Goal: Book appointment/travel/reservation

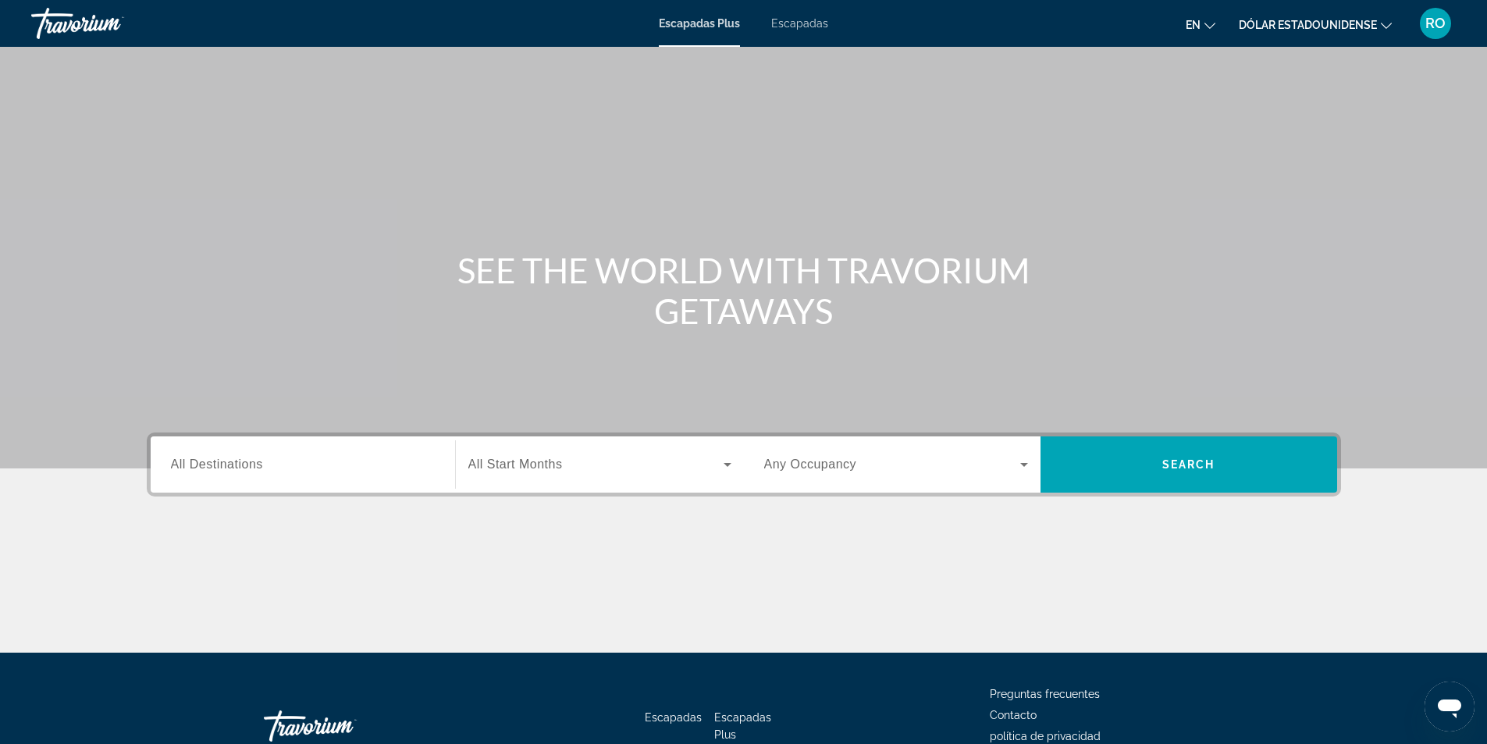
click at [1017, 469] on icon "Widget de búsqueda" at bounding box center [1024, 464] width 19 height 19
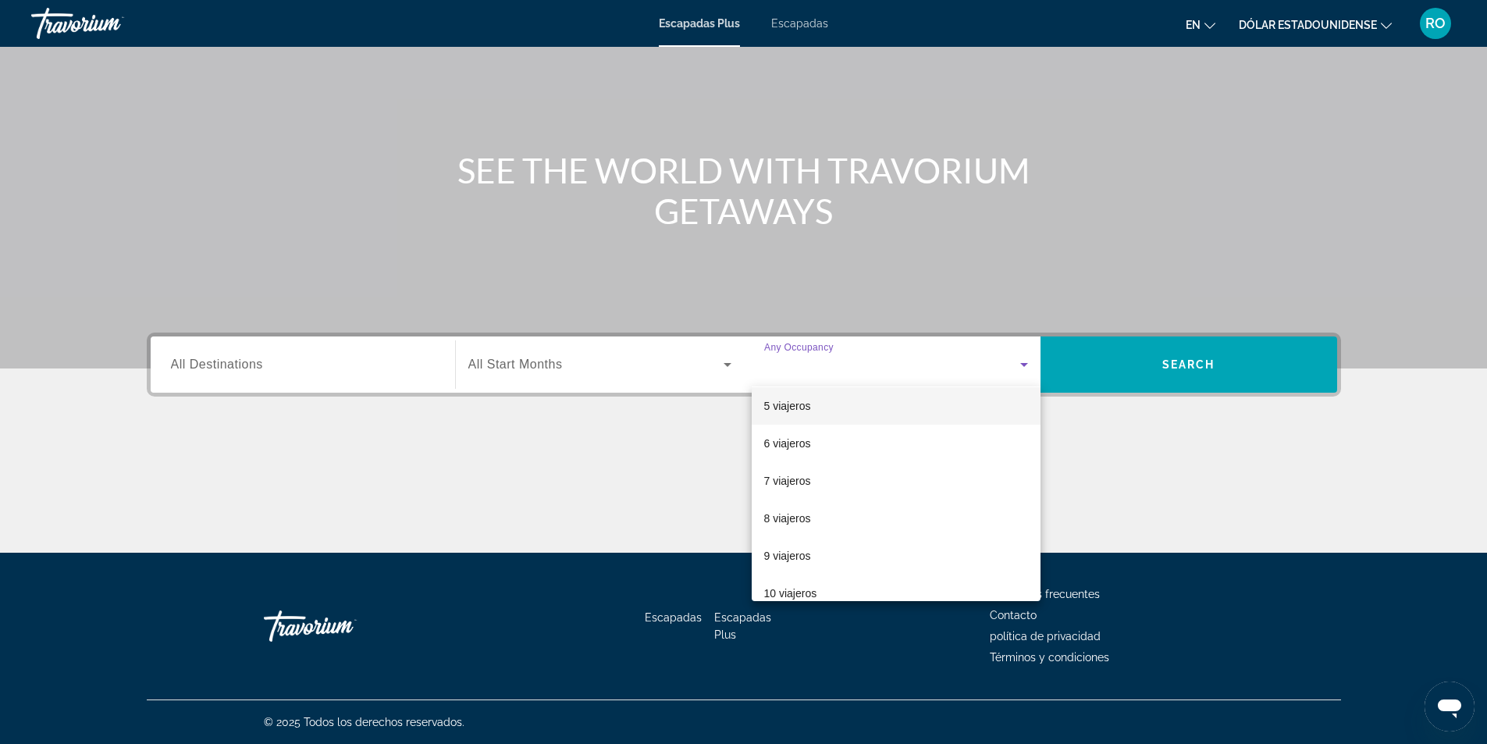
scroll to position [156, 0]
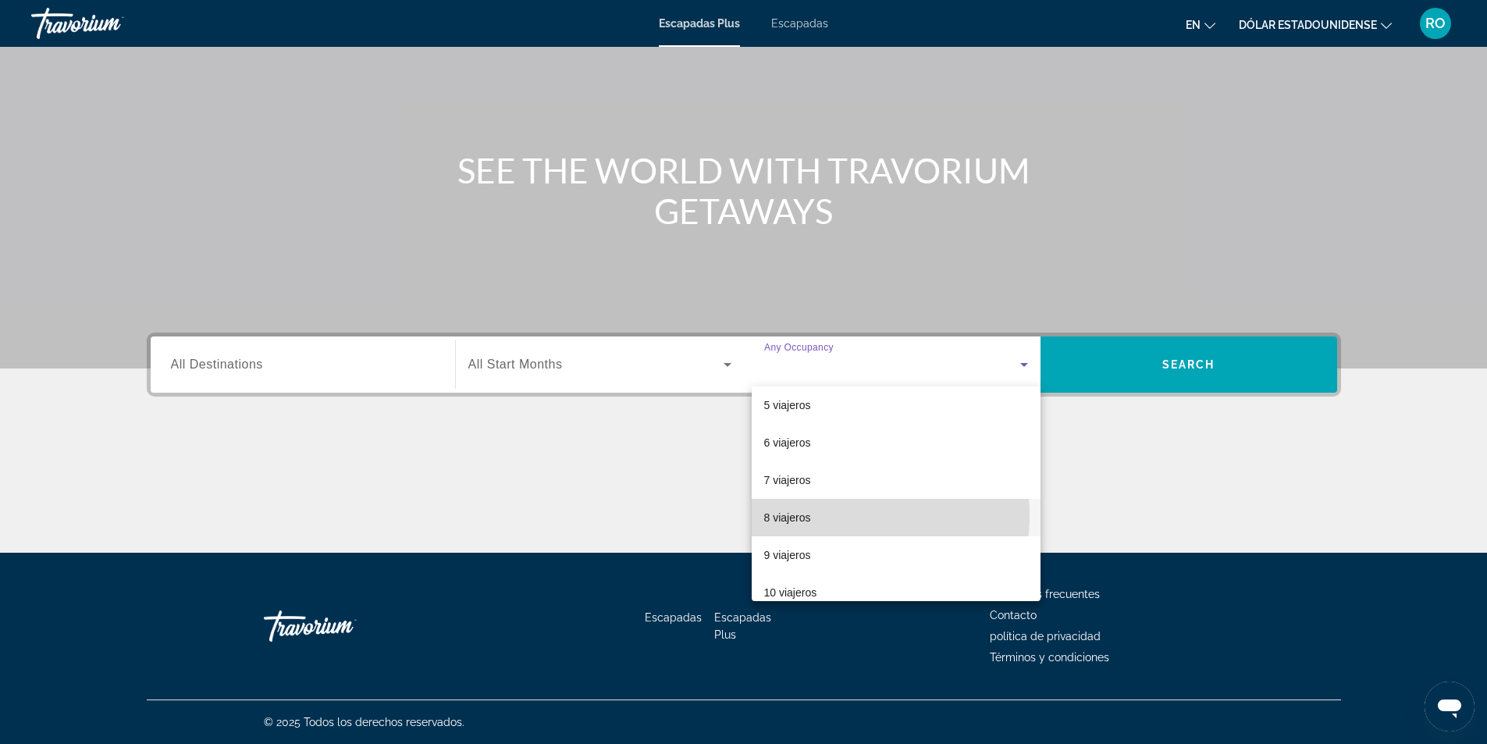
click at [831, 514] on mat-option "8 viajeros" at bounding box center [896, 517] width 289 height 37
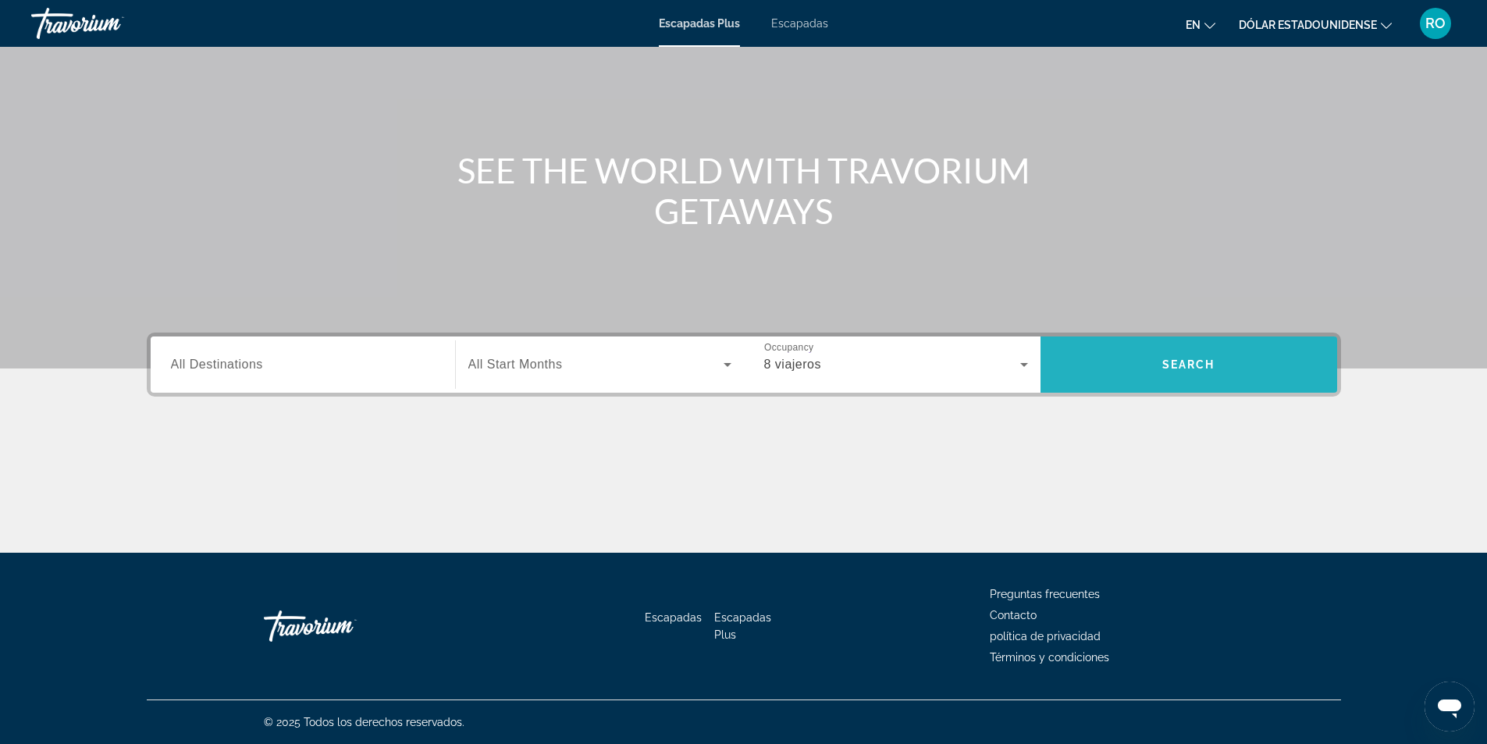
click at [1123, 390] on span "Buscar" at bounding box center [1189, 364] width 297 height 56
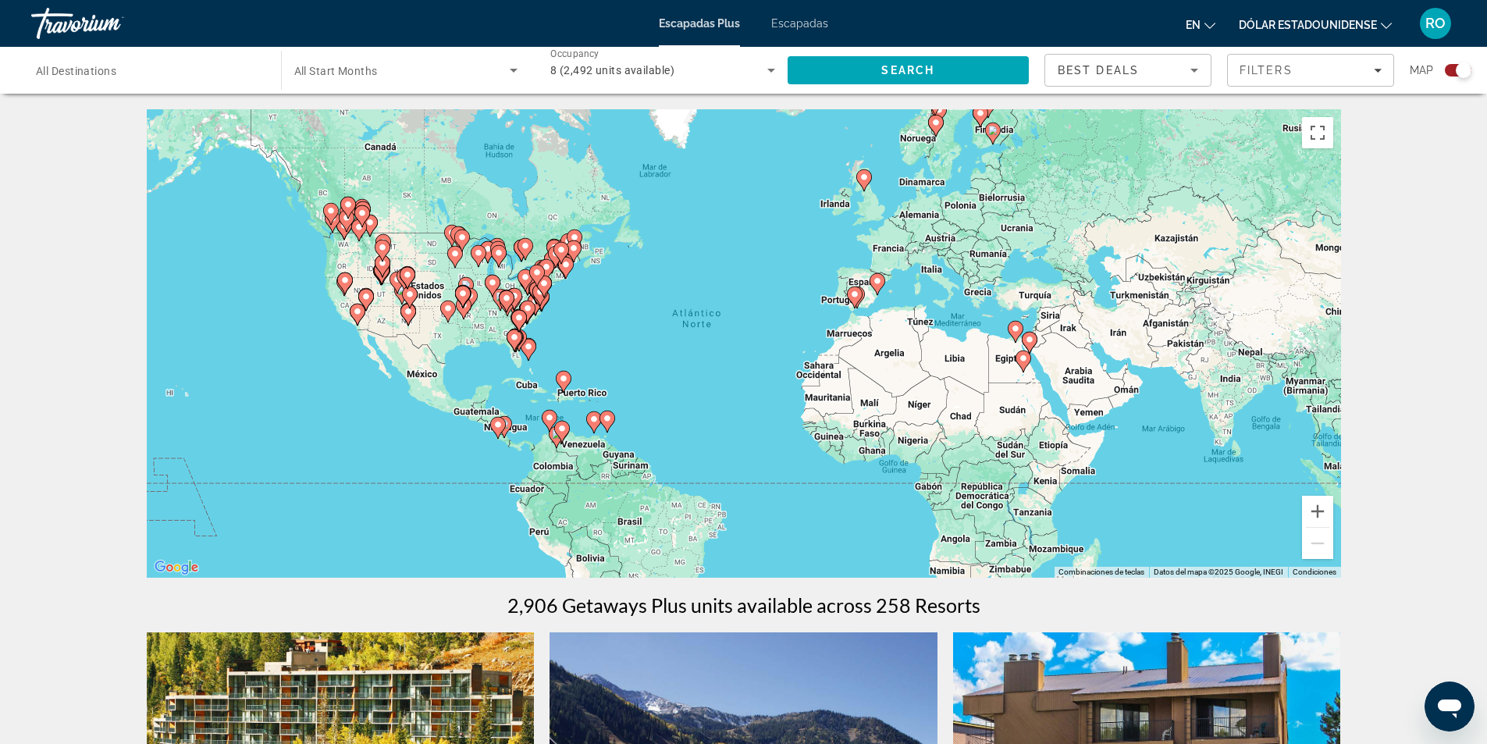
click at [500, 430] on icon "Contenido principal" at bounding box center [497, 428] width 14 height 20
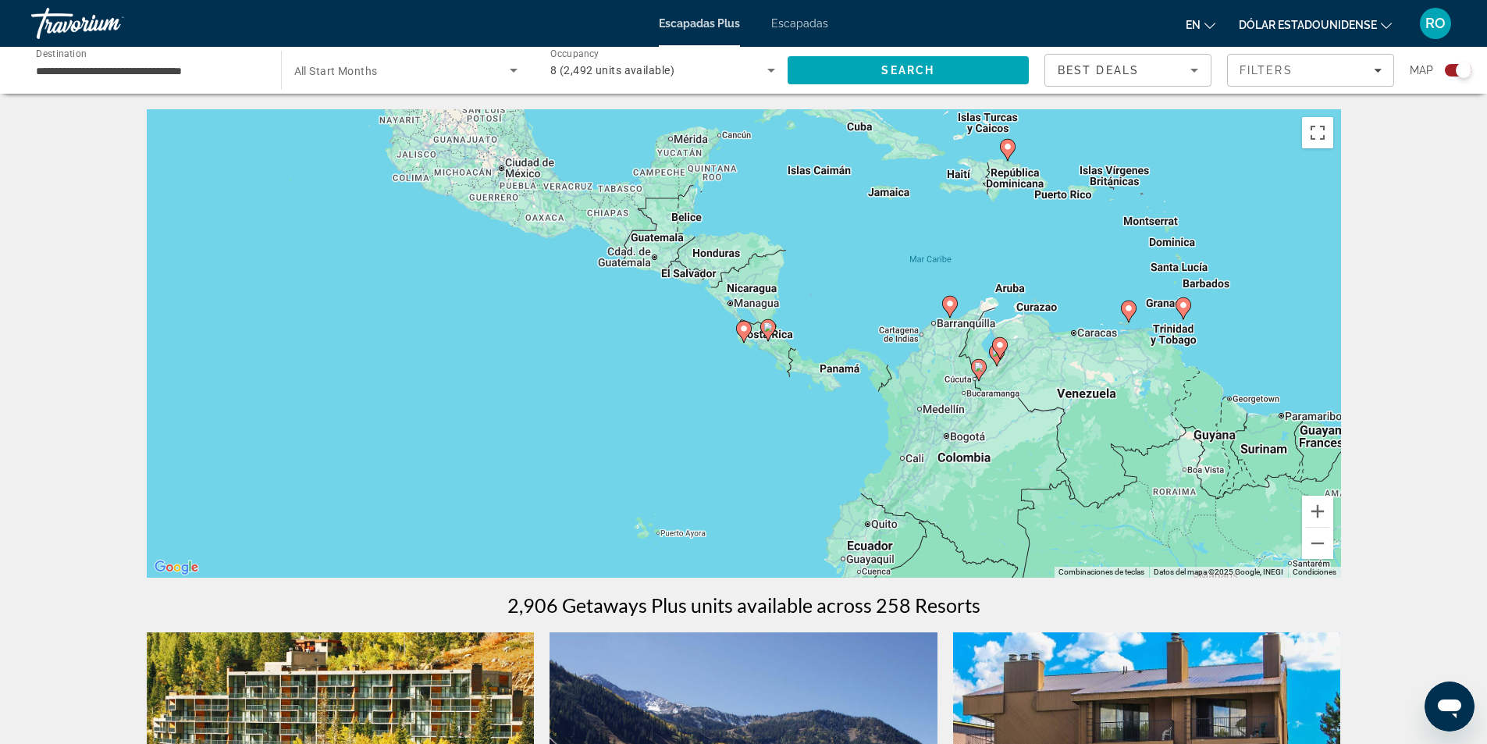
click at [764, 329] on image "Contenido principal" at bounding box center [767, 326] width 9 height 9
type input "**********"
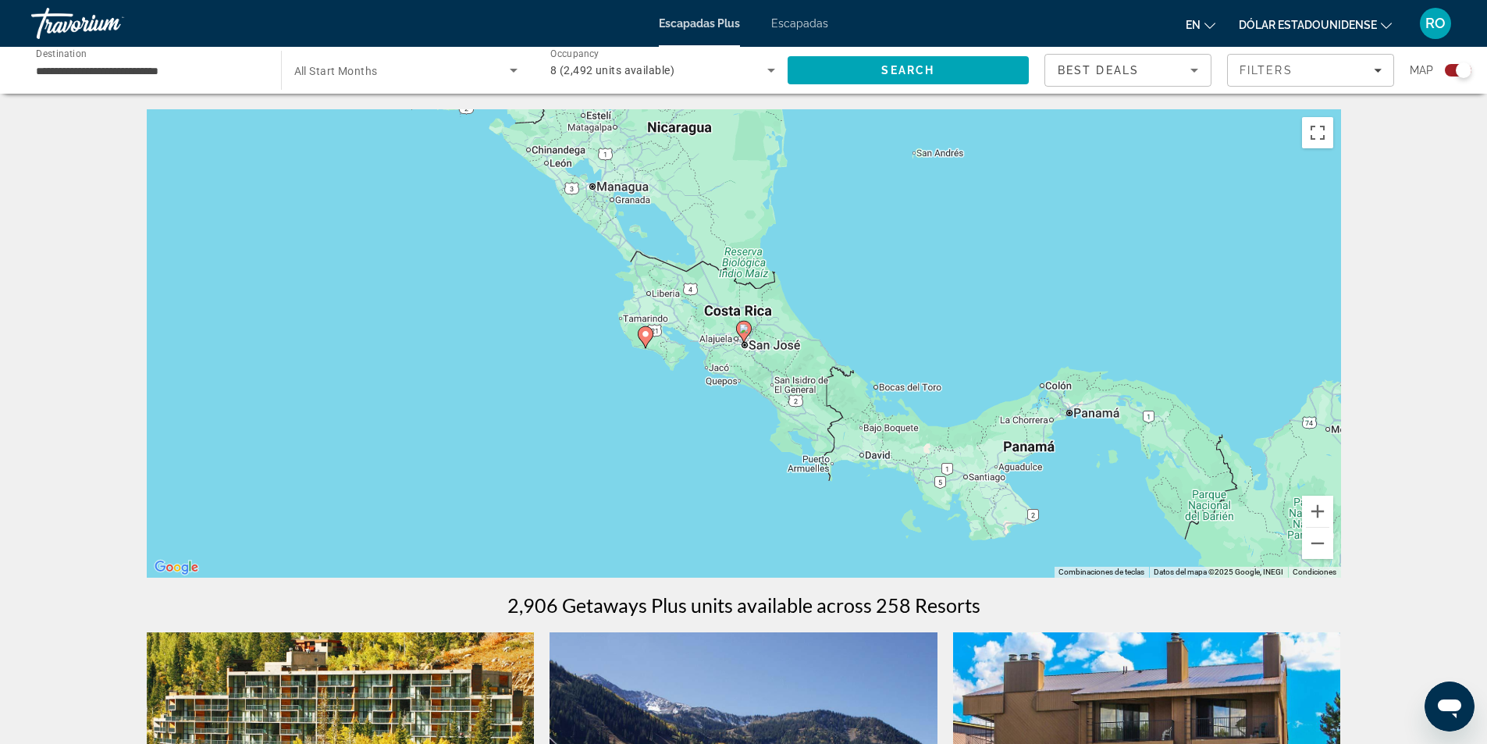
click at [644, 333] on image "Contenido principal" at bounding box center [645, 333] width 9 height 9
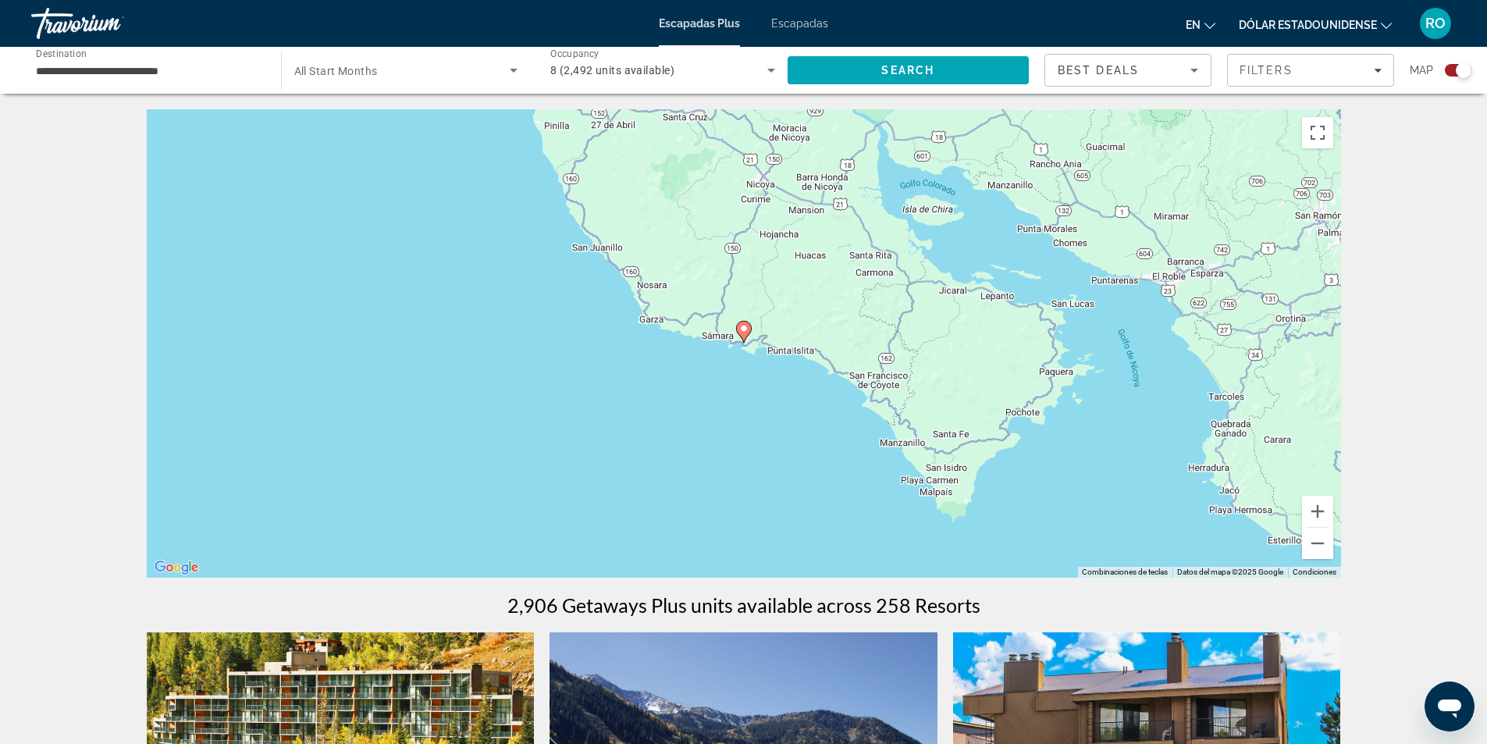
click at [742, 333] on image "Contenido principal" at bounding box center [743, 328] width 9 height 9
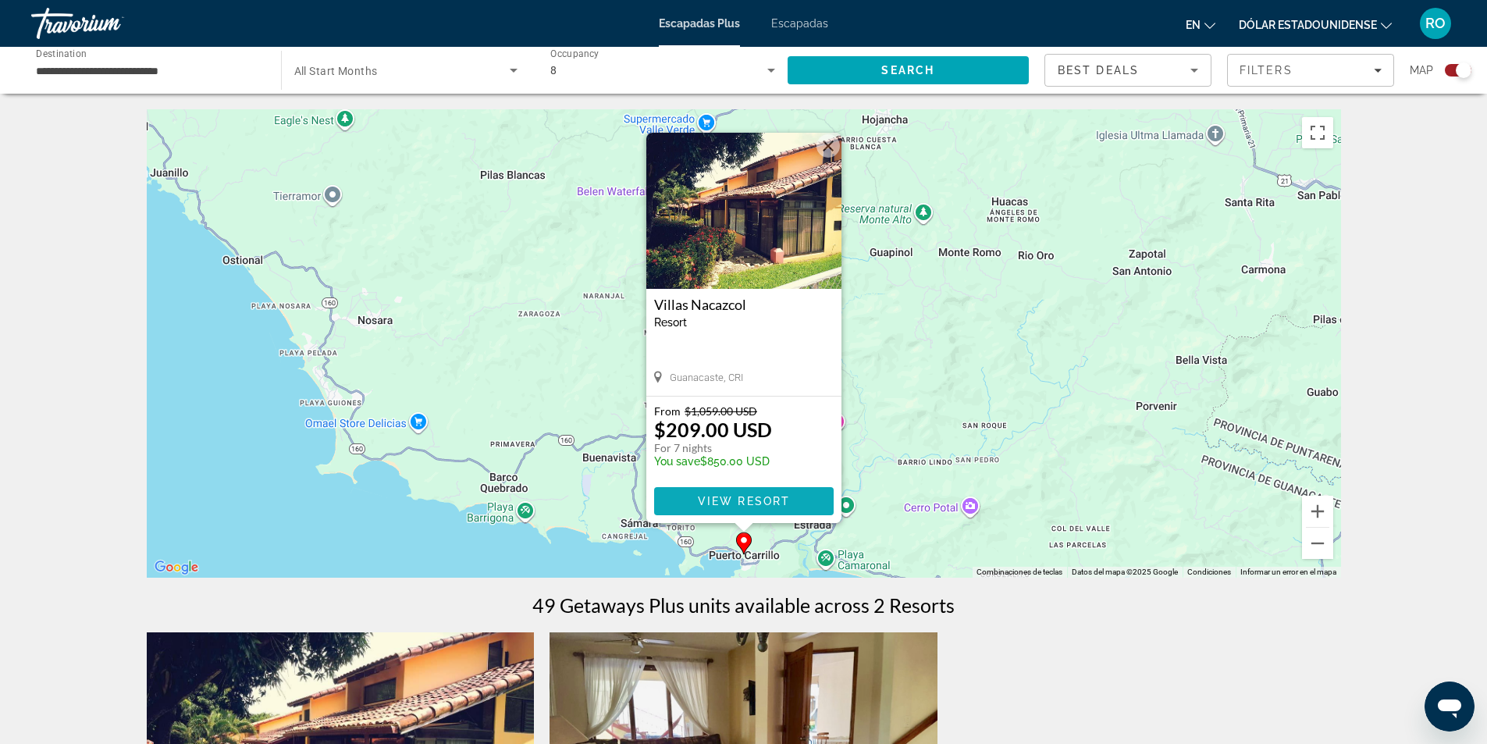
click at [735, 496] on span "View Resort" at bounding box center [743, 501] width 92 height 12
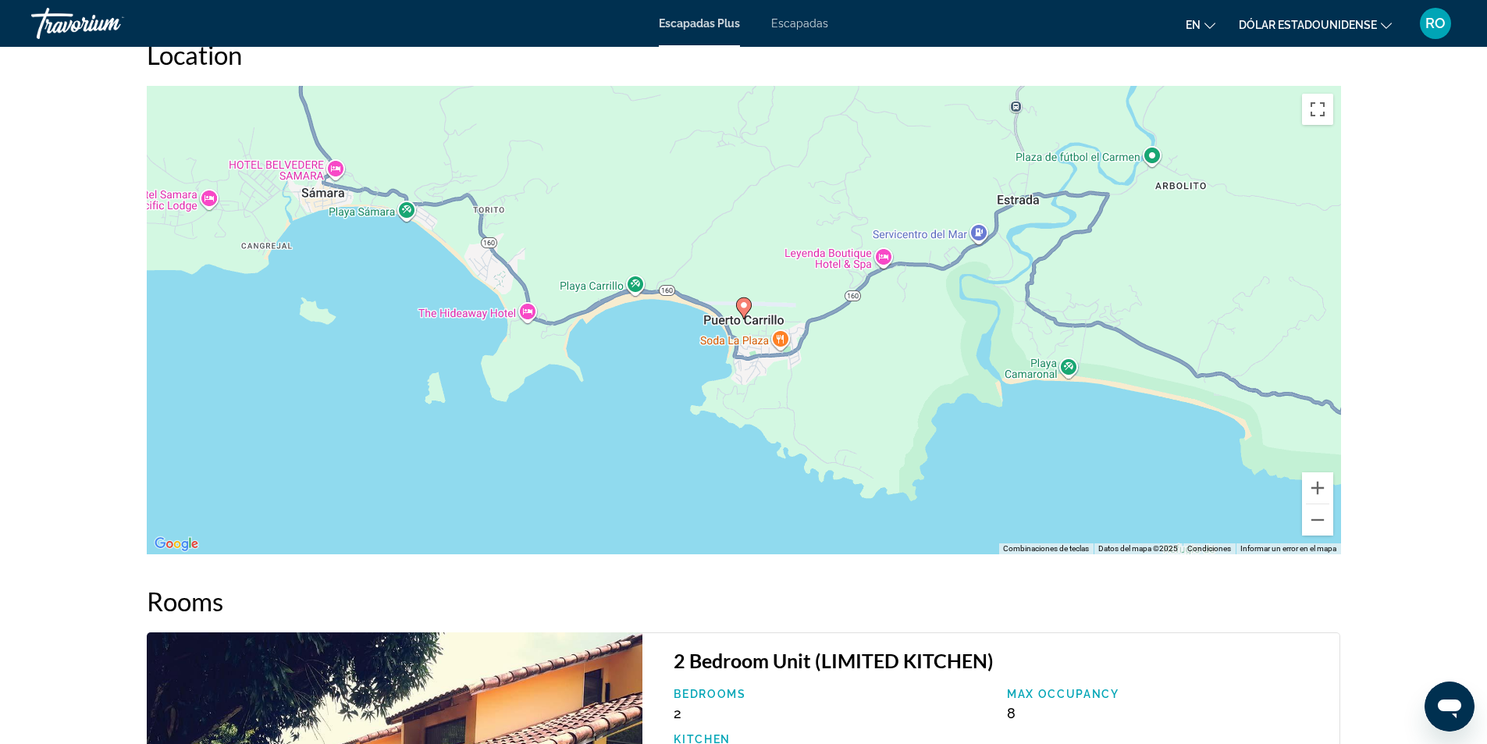
scroll to position [1093, 0]
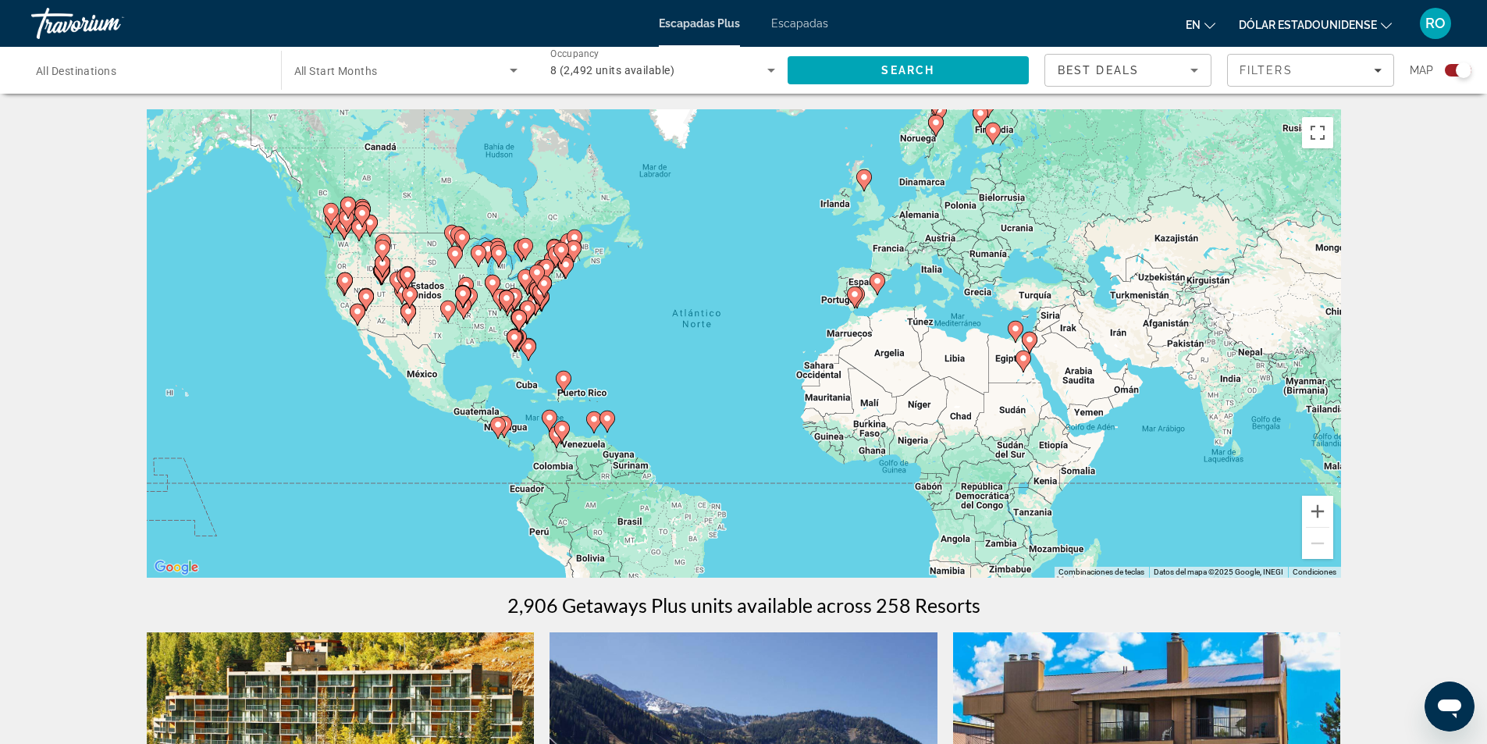
click at [504, 424] on icon "Contenido principal" at bounding box center [497, 428] width 14 height 20
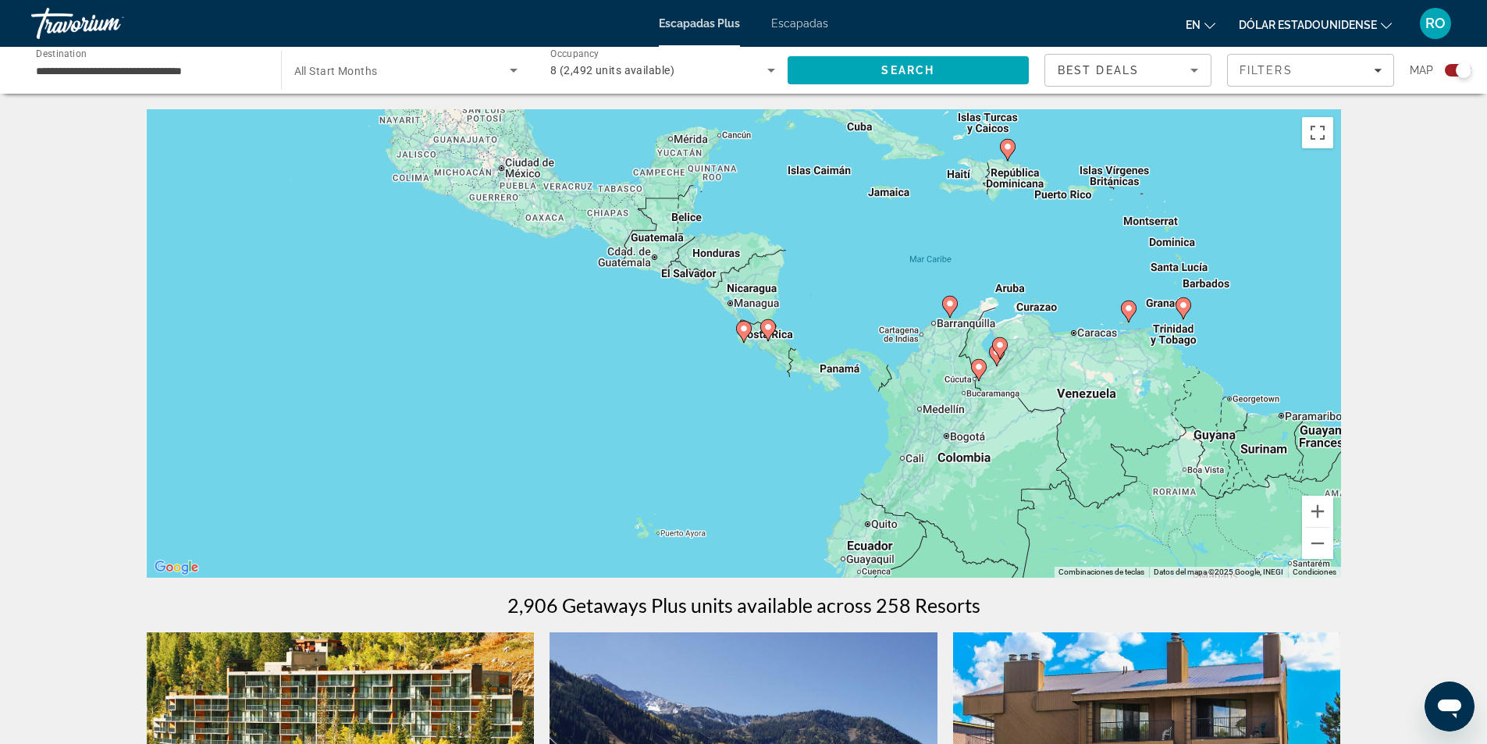
click at [769, 329] on image "Contenido principal" at bounding box center [767, 326] width 9 height 9
type input "**********"
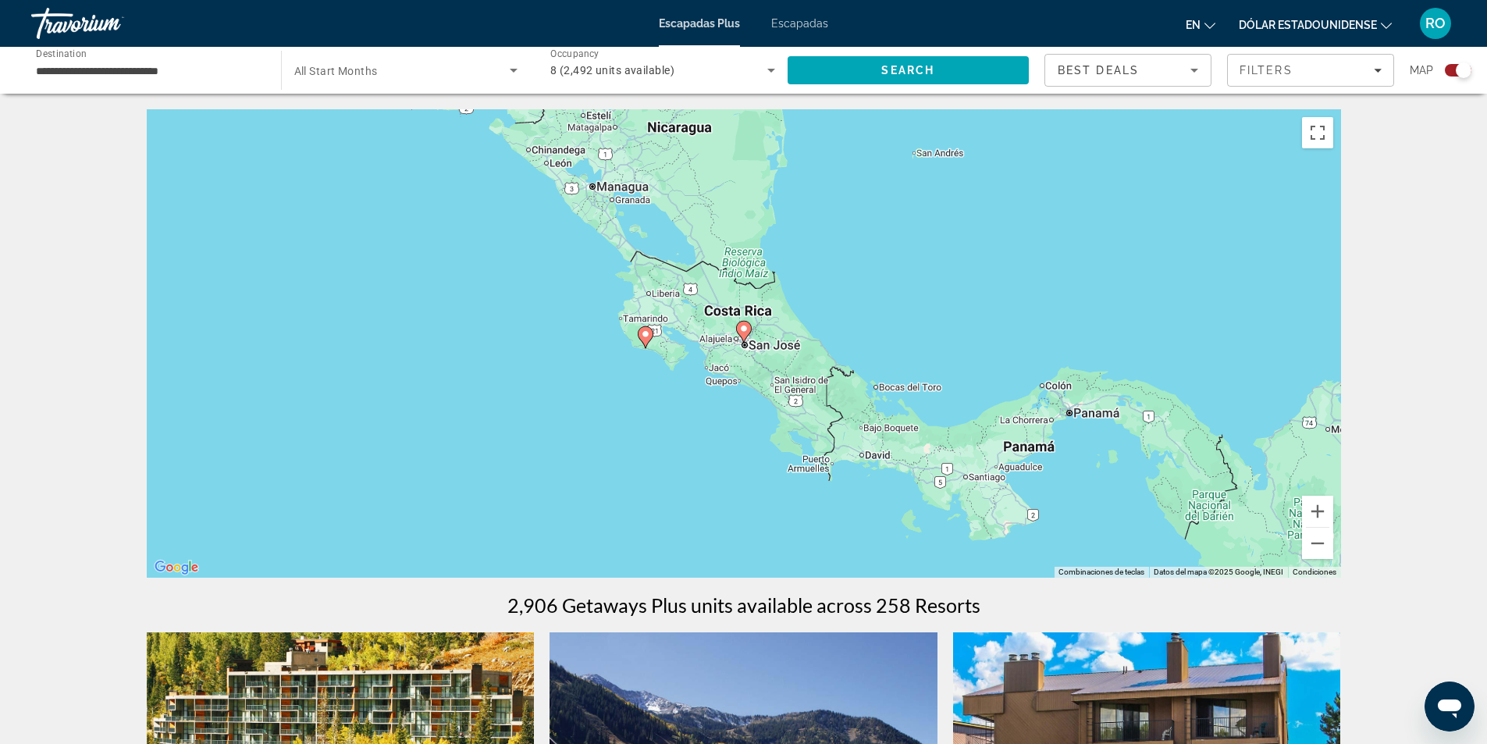
click at [743, 332] on image "Contenido principal" at bounding box center [743, 328] width 9 height 9
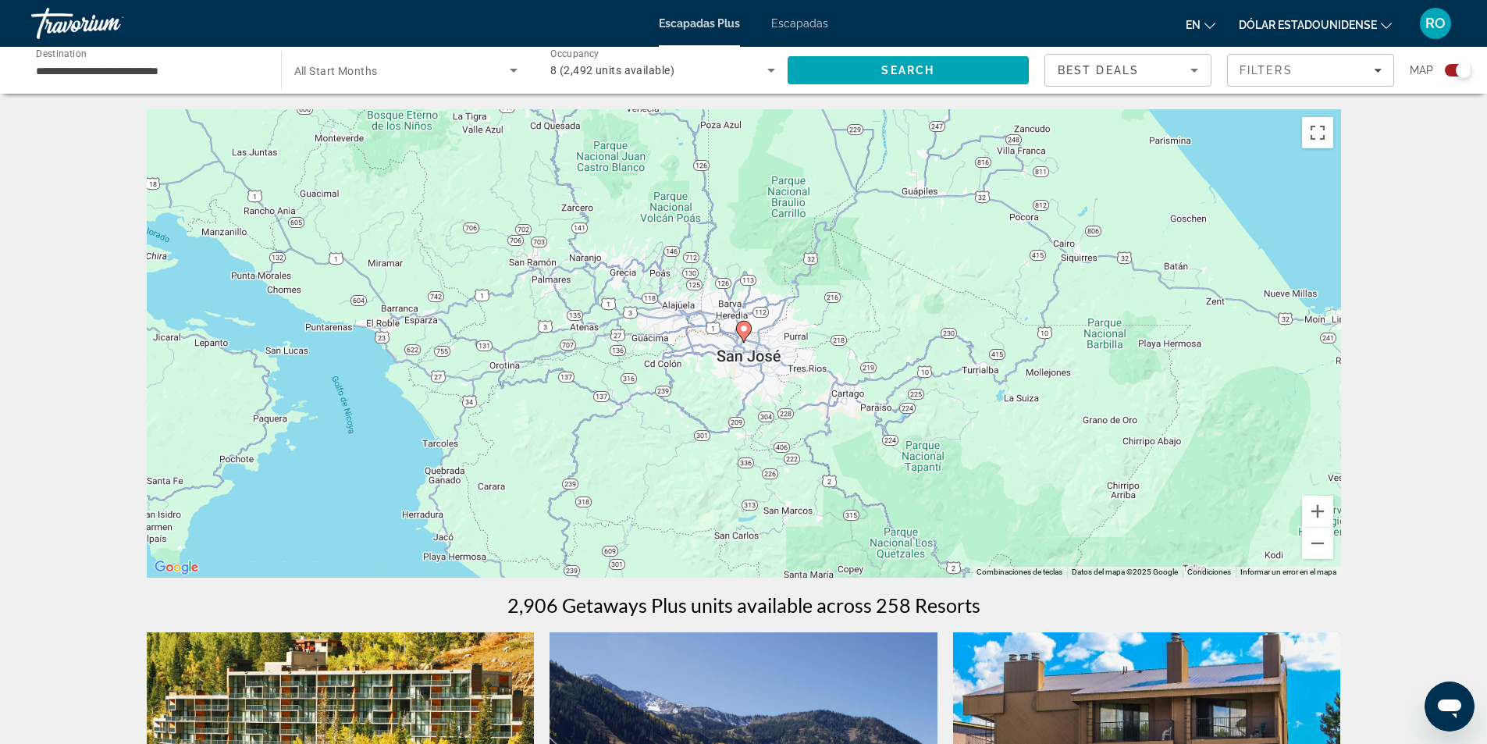
click at [746, 338] on icon "Contenido principal" at bounding box center [744, 332] width 16 height 22
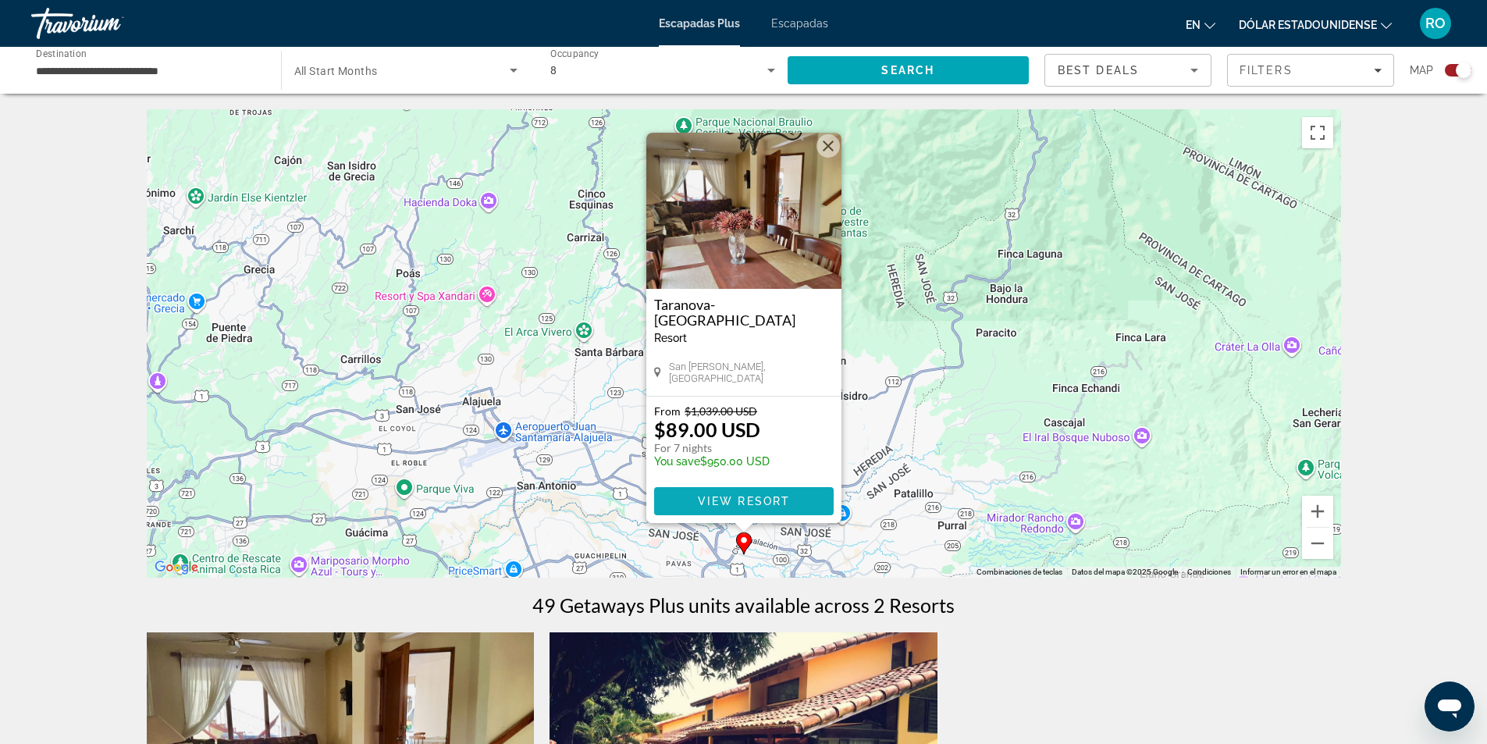
click at [760, 498] on span "View Resort" at bounding box center [743, 501] width 92 height 12
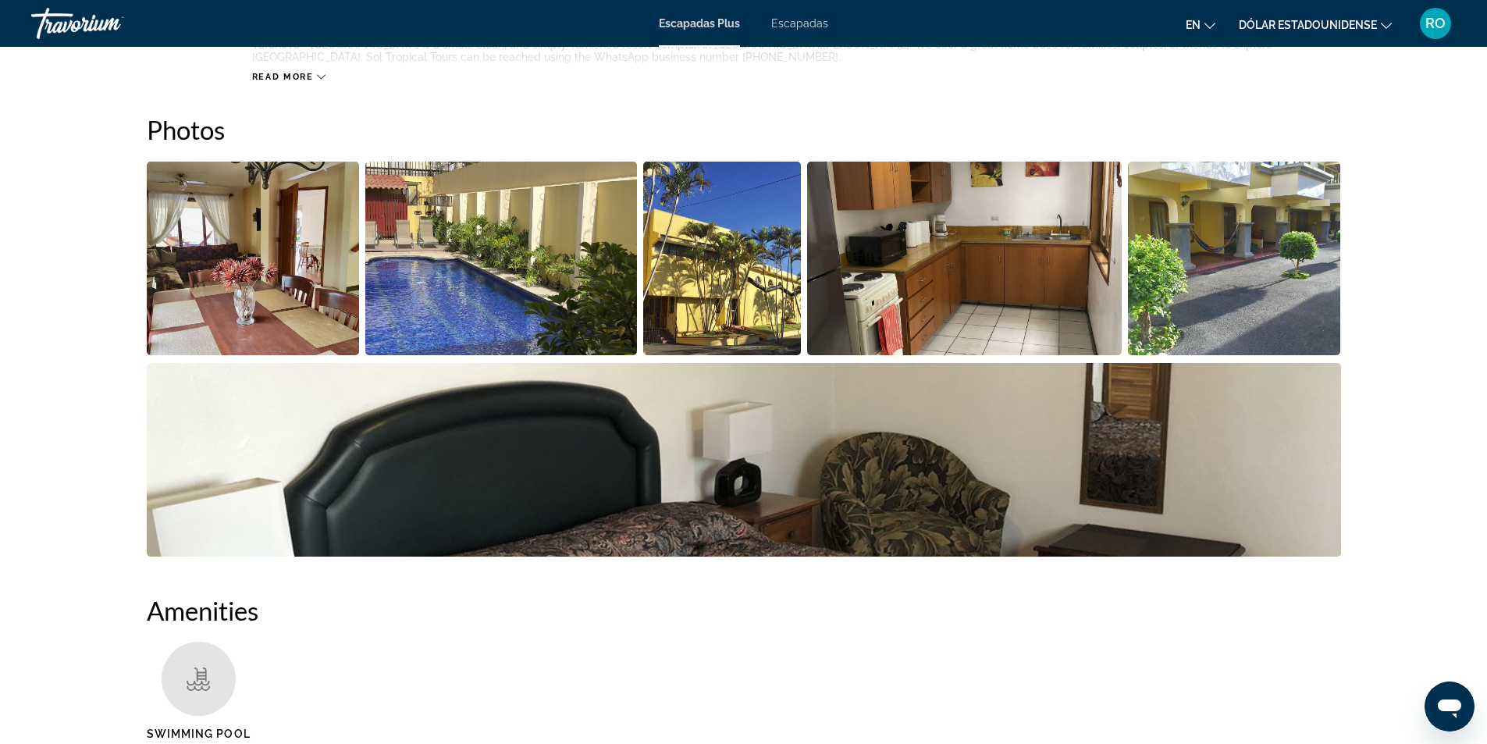
scroll to position [781, 0]
